Goal: Task Accomplishment & Management: Use online tool/utility

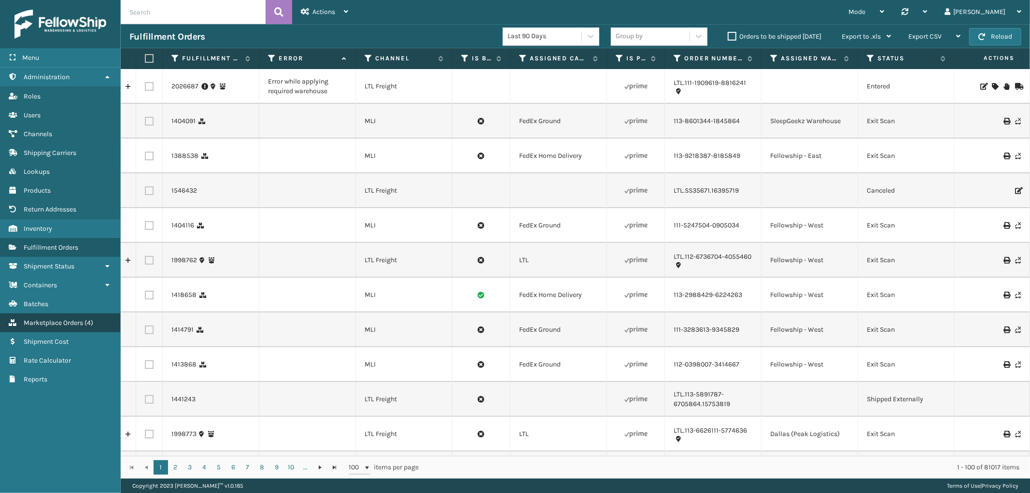
click at [70, 319] on span "Marketplace Orders" at bounding box center [53, 323] width 59 height 8
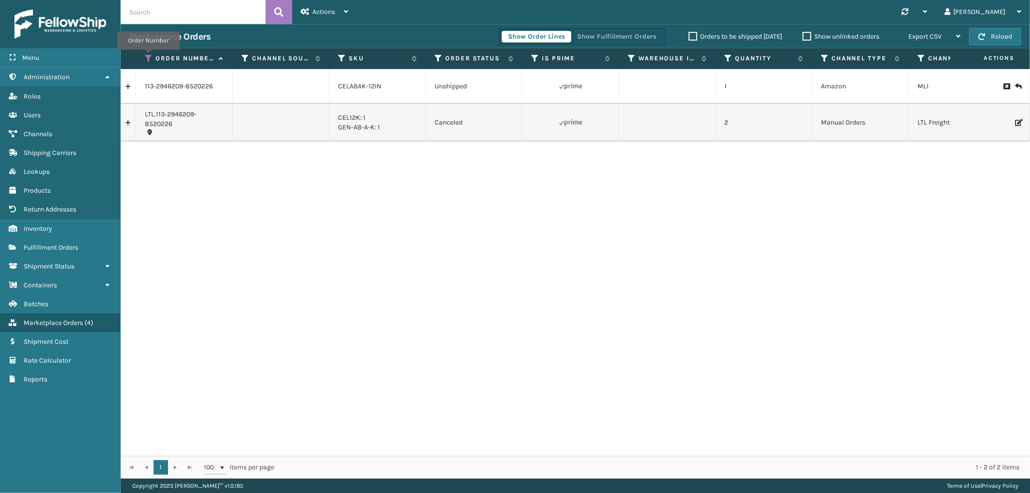
click at [148, 56] on icon at bounding box center [149, 58] width 8 height 9
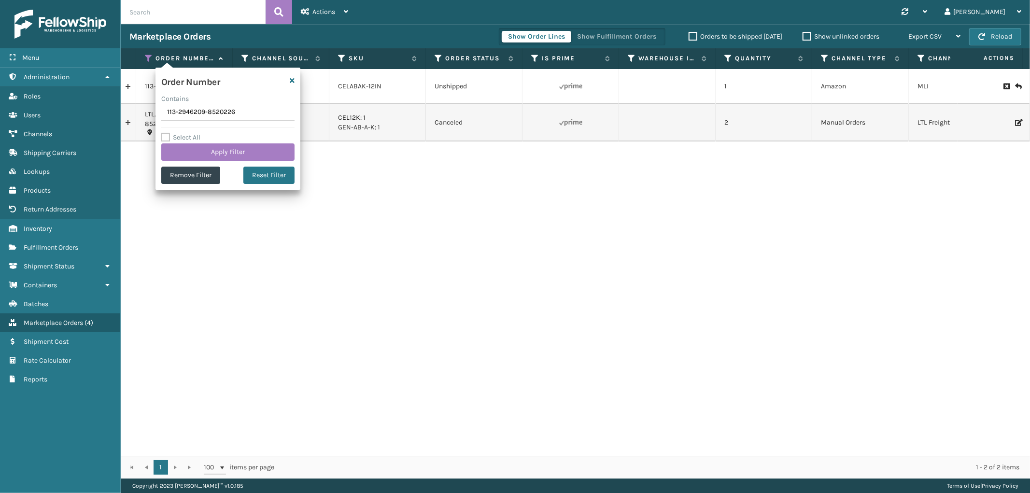
click at [177, 116] on input "113-2946209-8520226" at bounding box center [227, 112] width 133 height 17
type input "SS43393"
click at [177, 149] on button "Apply Filter" at bounding box center [227, 151] width 133 height 17
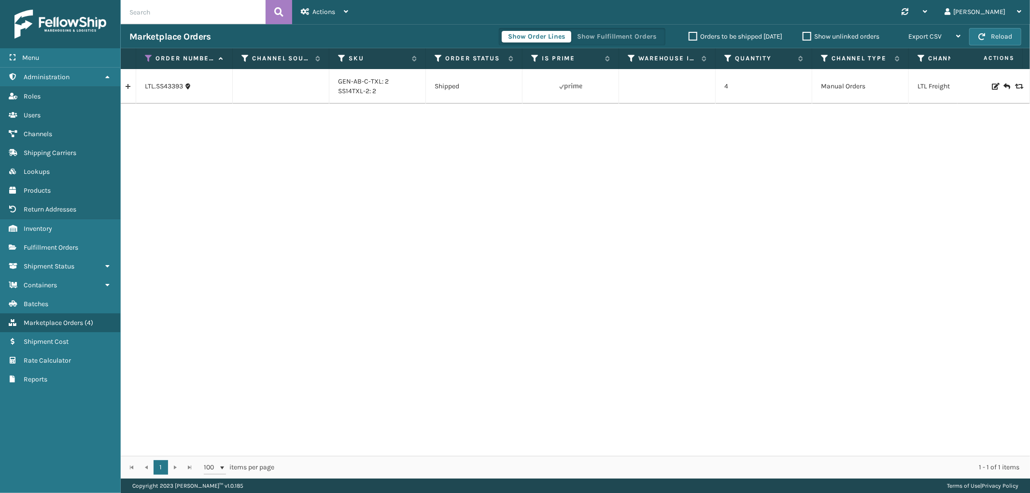
click at [126, 95] on td at bounding box center [128, 86] width 15 height 35
click at [127, 88] on link at bounding box center [128, 86] width 15 height 15
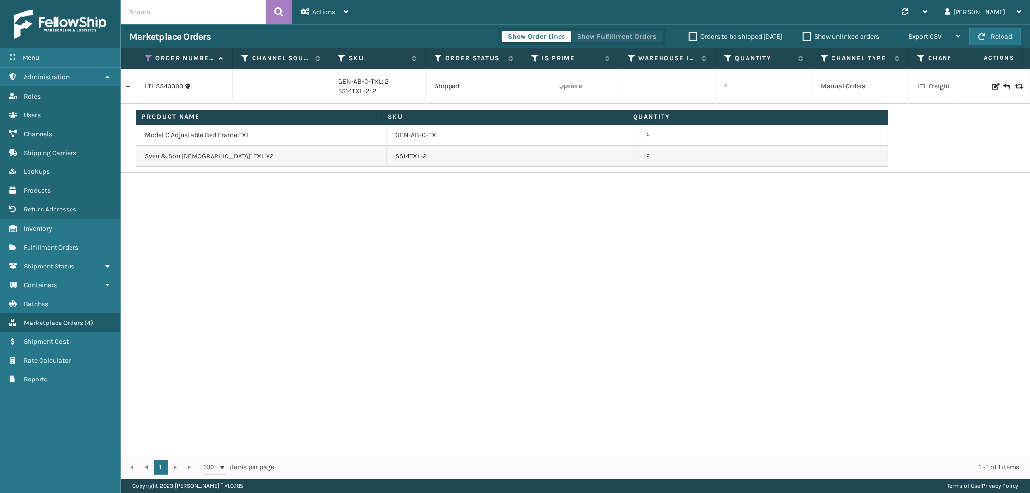
click at [634, 33] on button "Show Fulfillment Orders" at bounding box center [617, 37] width 92 height 12
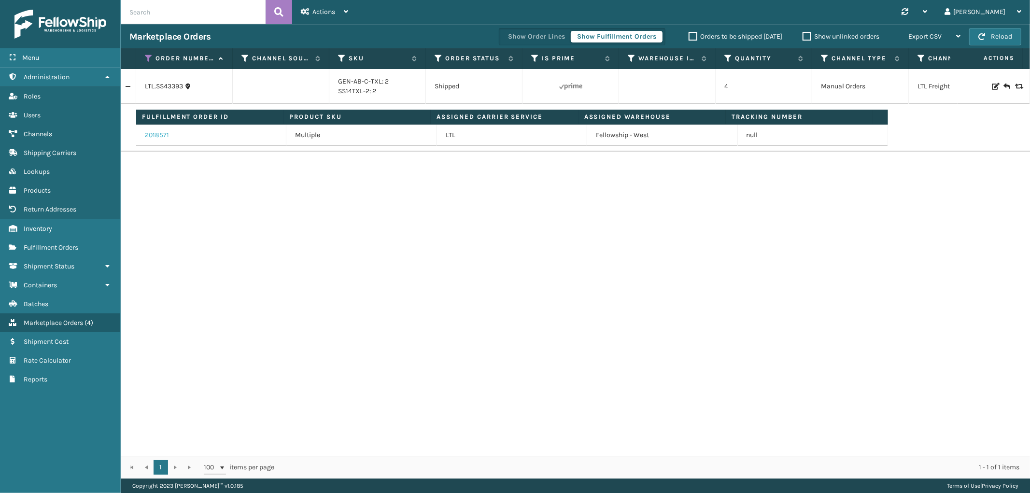
click at [163, 137] on link "2018571" at bounding box center [157, 135] width 24 height 10
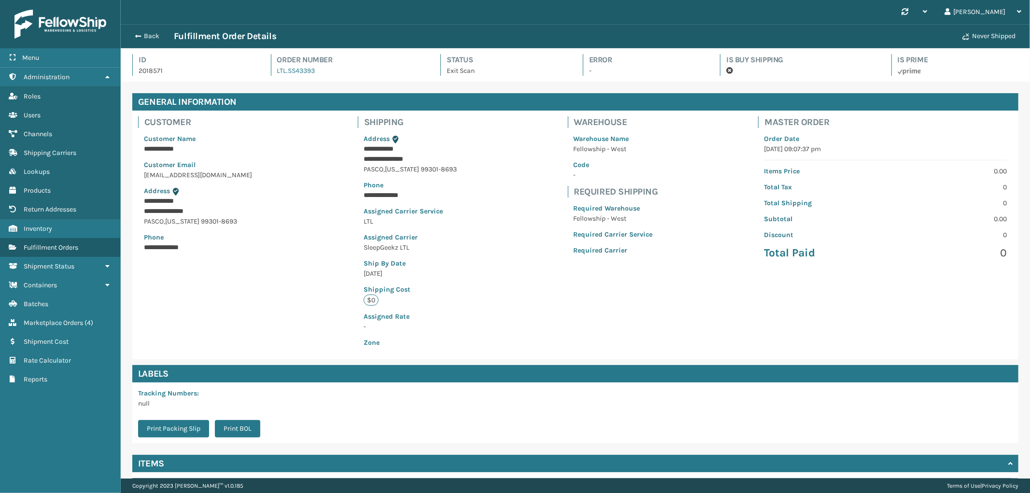
scroll to position [23, 909]
click at [150, 35] on button "Back" at bounding box center [151, 36] width 44 height 9
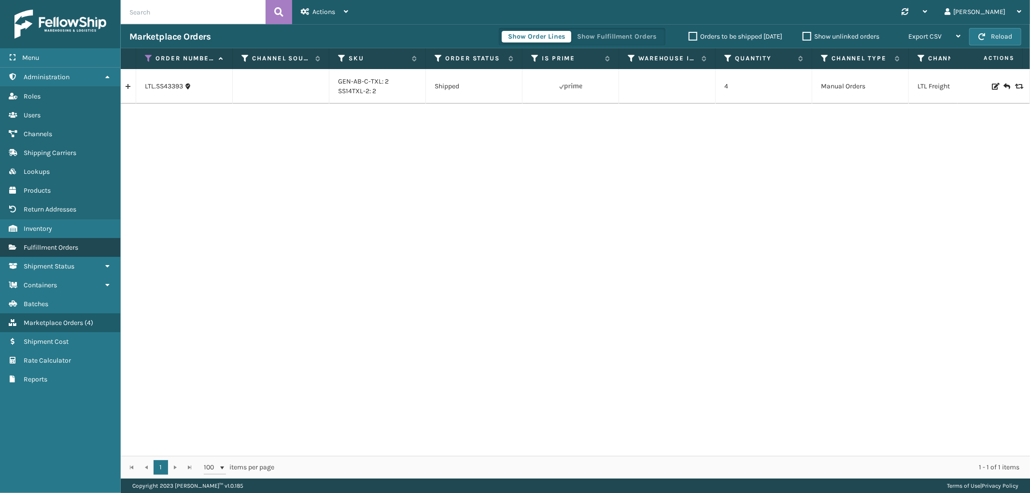
click at [52, 243] on span "Fulfillment Orders" at bounding box center [51, 247] width 55 height 8
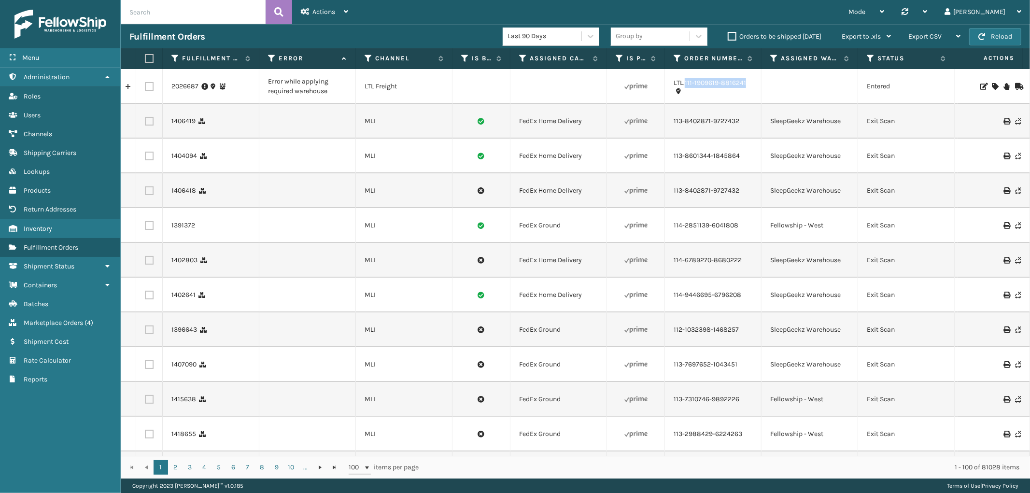
drag, startPoint x: 747, startPoint y: 95, endPoint x: 865, endPoint y: 124, distance: 122.1
click at [687, 93] on td "LTL.111-1909619-8816241" at bounding box center [713, 86] width 97 height 35
copy link "11-1909619-8816241"
click at [991, 85] on icon at bounding box center [994, 86] width 6 height 7
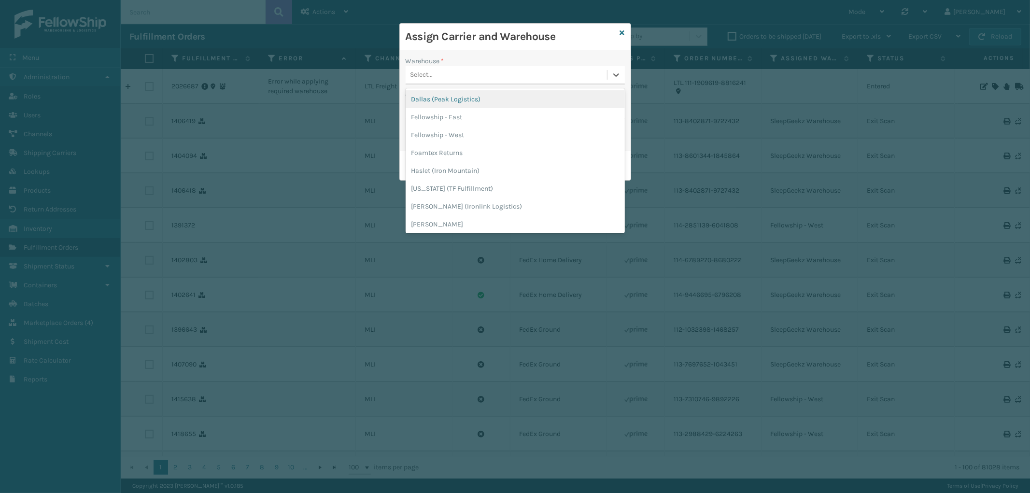
click at [469, 76] on div "Select..." at bounding box center [505, 75] width 201 height 16
click at [462, 99] on div "Dallas (Peak Logistics)" at bounding box center [514, 99] width 219 height 18
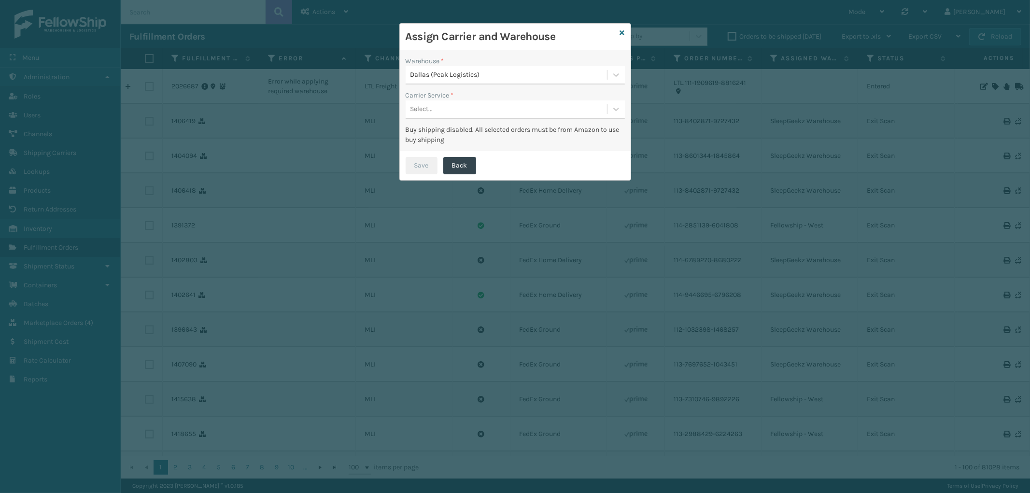
click at [462, 99] on div "Carrier Service *" at bounding box center [514, 95] width 219 height 10
click at [460, 107] on div "Select..." at bounding box center [505, 109] width 201 height 16
click at [449, 136] on div "LTL" at bounding box center [514, 134] width 219 height 18
click at [418, 165] on button "Save" at bounding box center [421, 165] width 32 height 17
